Goal: Obtain resource: Download file/media

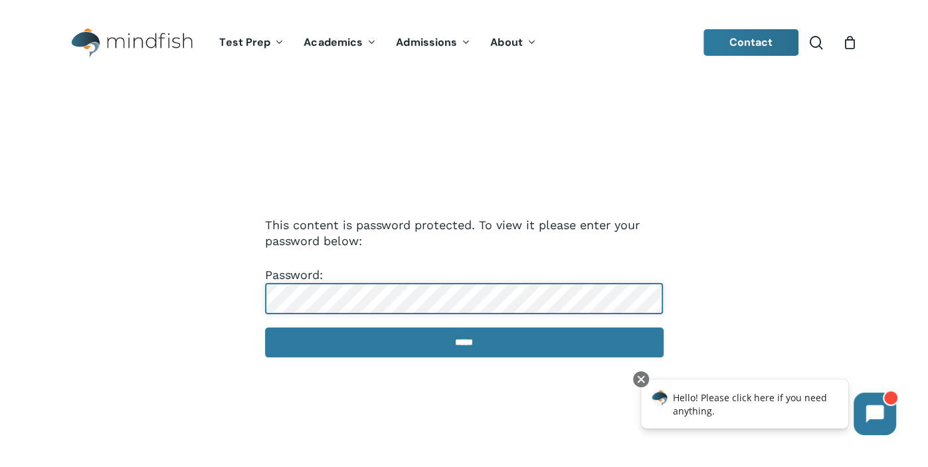
click at [265, 328] on input "*****" at bounding box center [464, 343] width 399 height 30
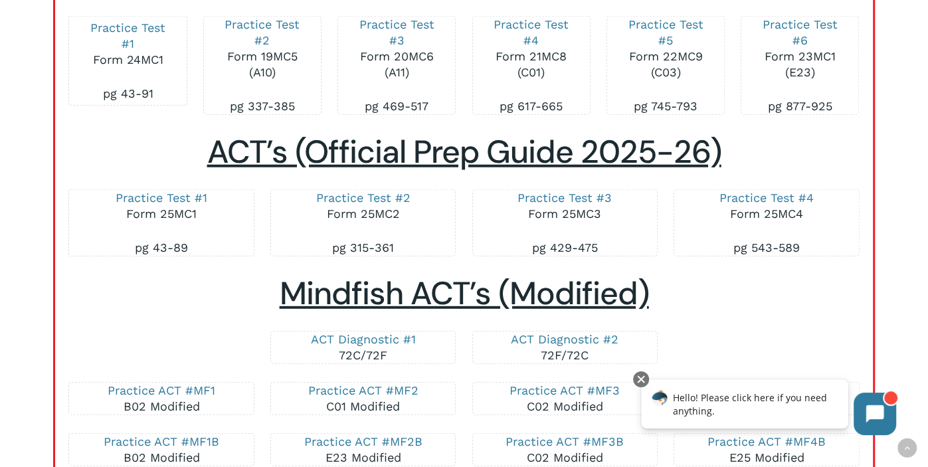
scroll to position [2341, 0]
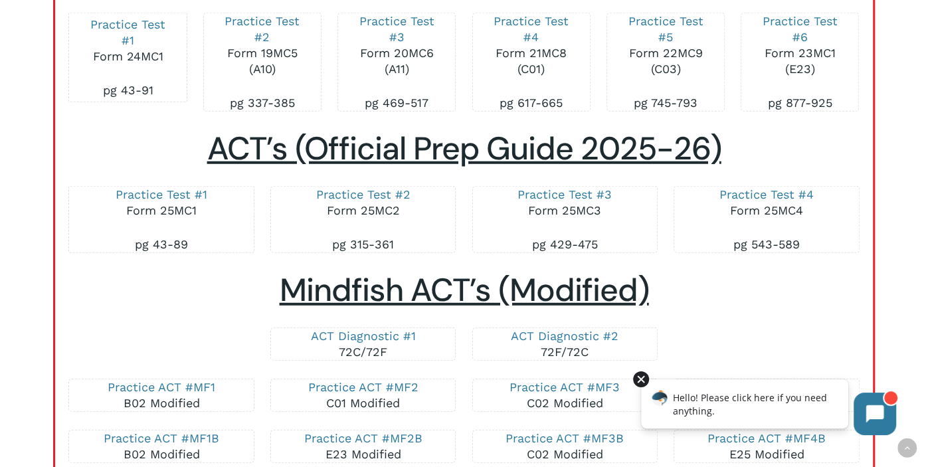
click at [642, 381] on div at bounding box center [641, 379] width 16 height 16
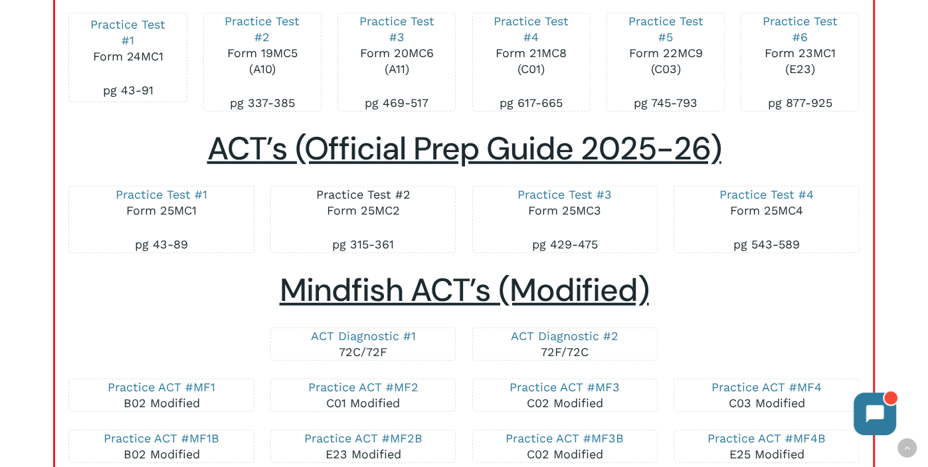
click at [367, 189] on link "Practice Test #2" at bounding box center [363, 194] width 94 height 14
